Goal: Information Seeking & Learning: Learn about a topic

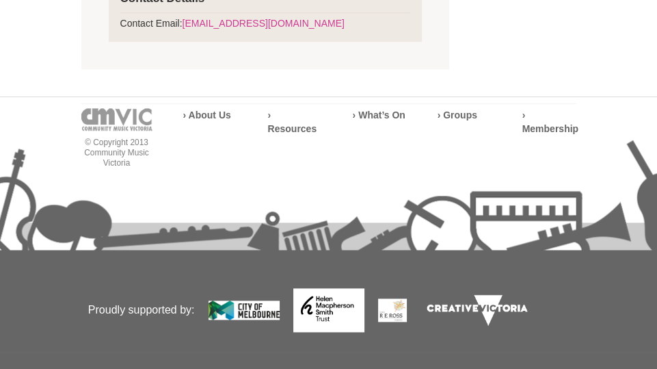
scroll to position [1026, 0]
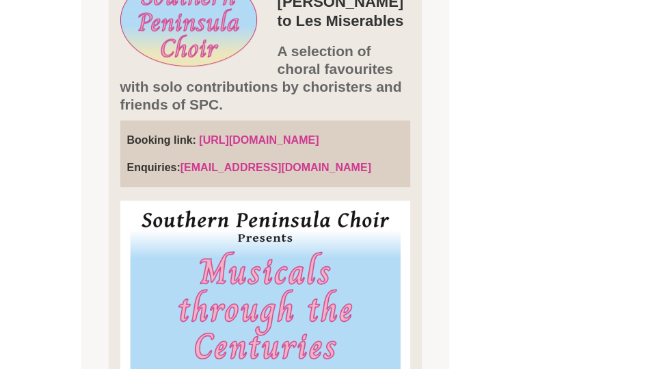
scroll to position [342, 0]
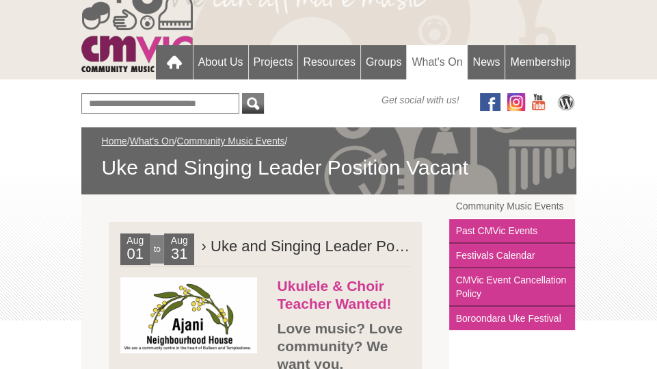
scroll to position [64, 0]
